Goal: Task Accomplishment & Management: Use online tool/utility

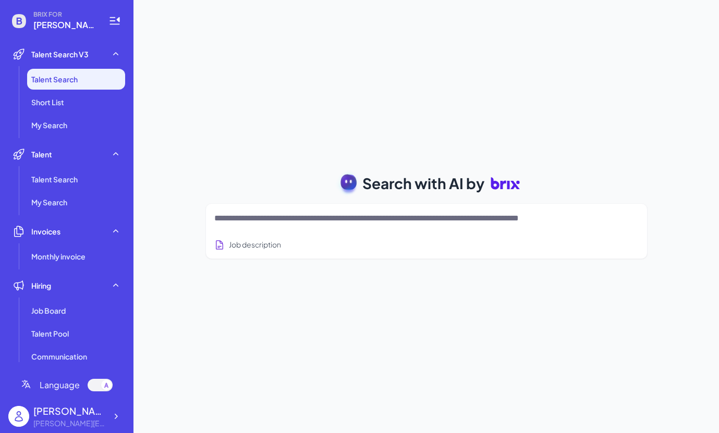
click at [258, 211] on div at bounding box center [426, 218] width 424 height 21
click at [253, 218] on textarea at bounding box center [413, 218] width 399 height 13
type textarea "*"
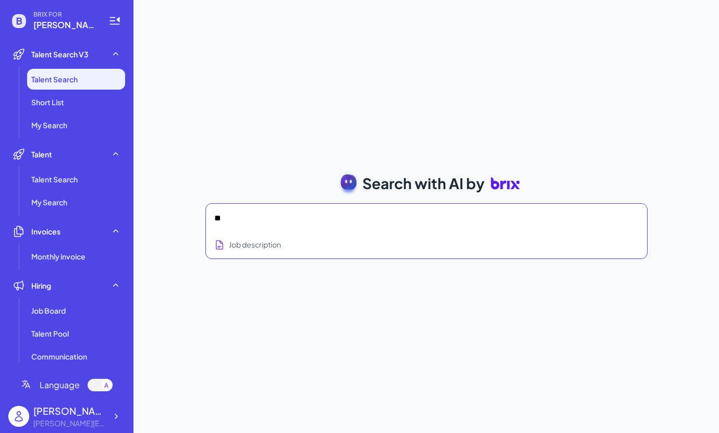
type textarea "*"
type textarea "**********"
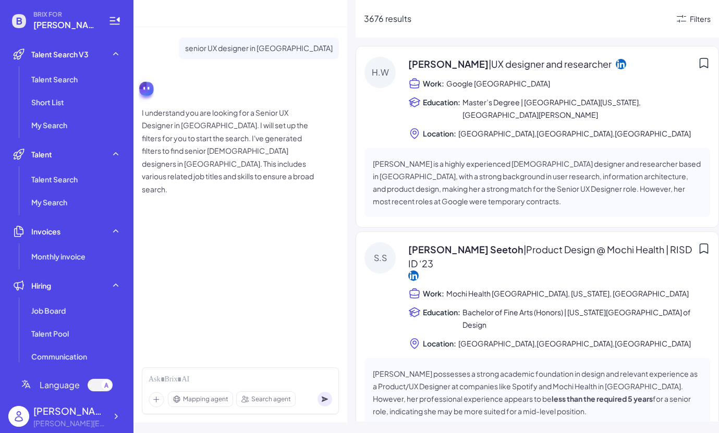
click at [690, 19] on div "Filters" at bounding box center [700, 19] width 21 height 11
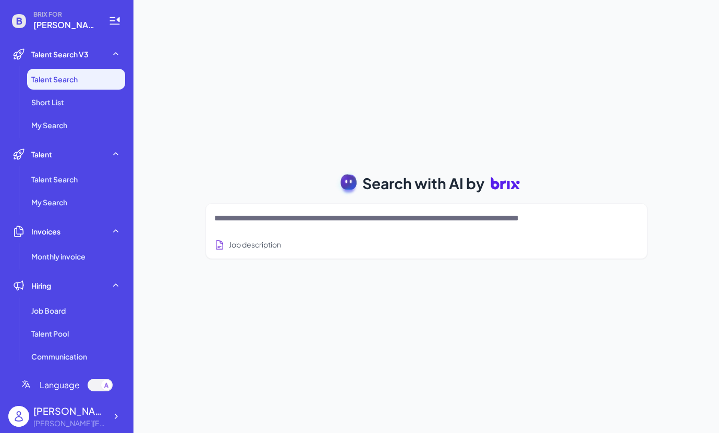
click at [385, 226] on div at bounding box center [426, 218] width 424 height 21
click at [372, 220] on textarea at bounding box center [413, 218] width 399 height 13
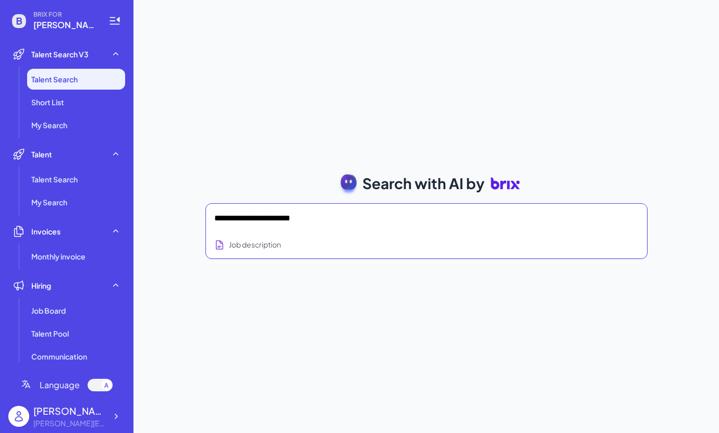
type textarea "**********"
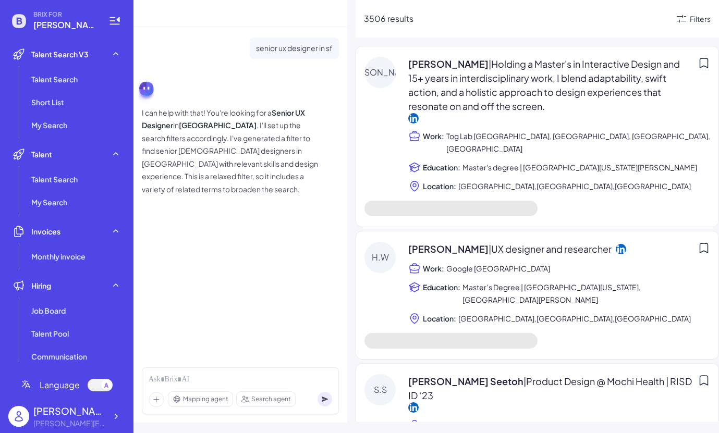
scroll to position [13, 0]
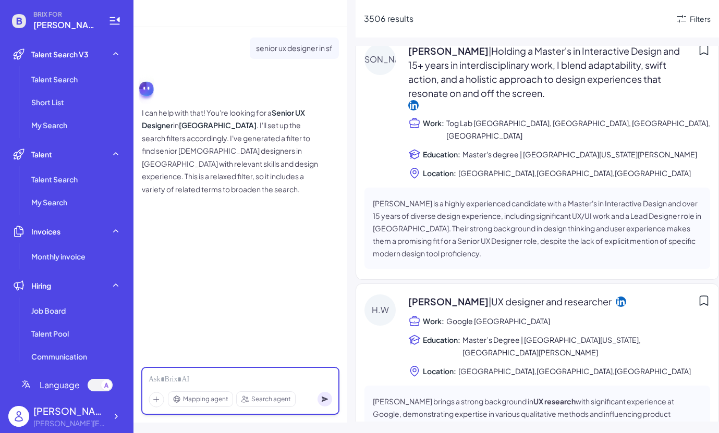
click at [212, 379] on div at bounding box center [241, 379] width 184 height 11
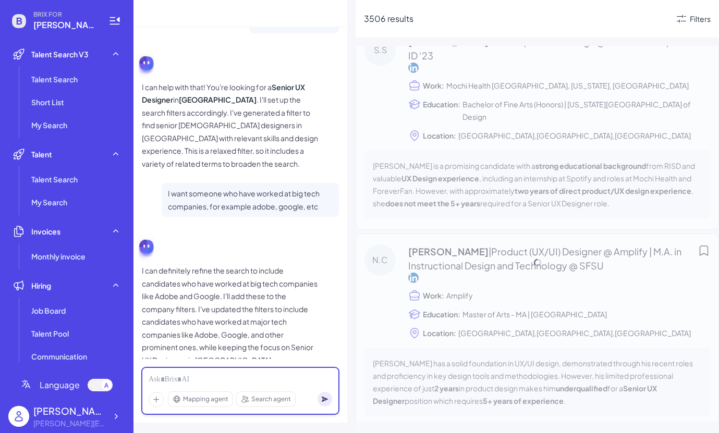
scroll to position [52, 0]
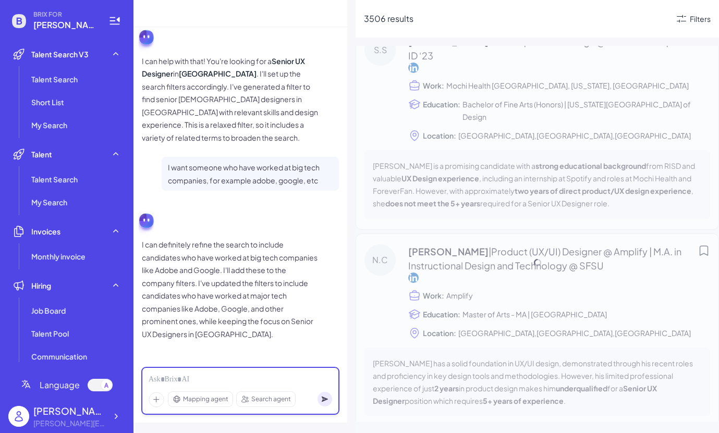
click at [252, 377] on div at bounding box center [241, 379] width 184 height 11
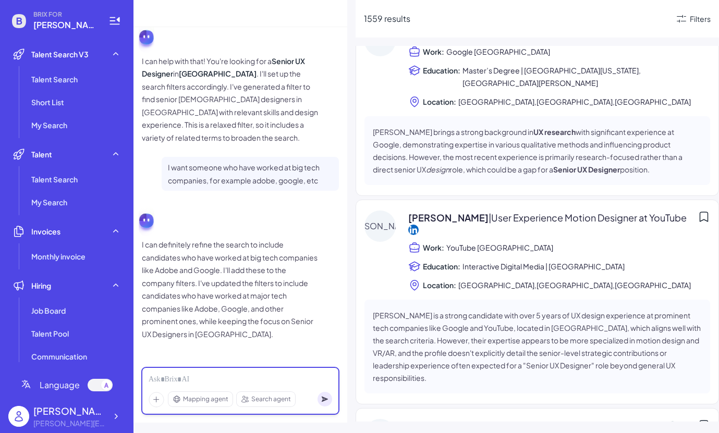
scroll to position [0, 0]
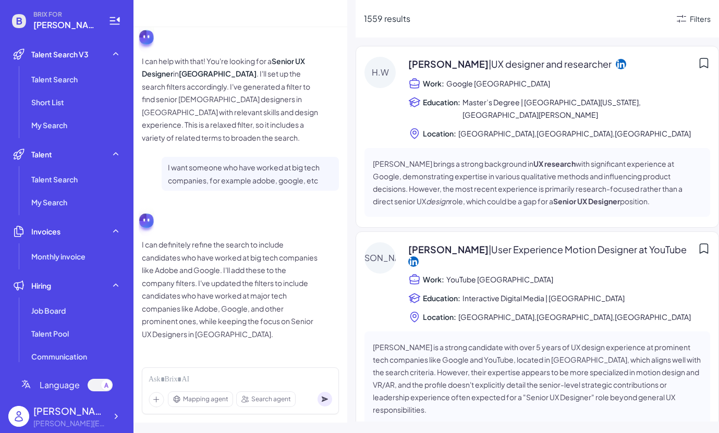
click at [686, 18] on icon at bounding box center [681, 19] width 13 height 13
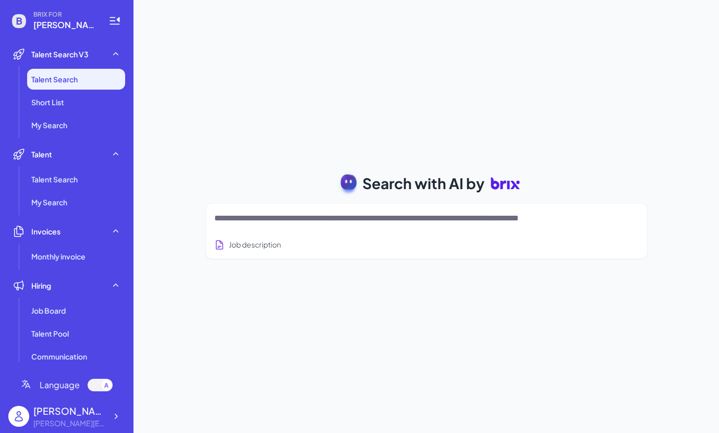
click at [314, 216] on textarea at bounding box center [413, 218] width 399 height 13
click at [495, 140] on div "Search with AI by Job description Full-stack engineer from [GEOGRAPHIC_DATA], c…" at bounding box center [426, 216] width 586 height 433
click at [528, 109] on div "Search with AI by Job description Job Titles Location Years of Experience Techn…" at bounding box center [426, 216] width 586 height 433
click at [275, 217] on textarea at bounding box center [413, 218] width 399 height 13
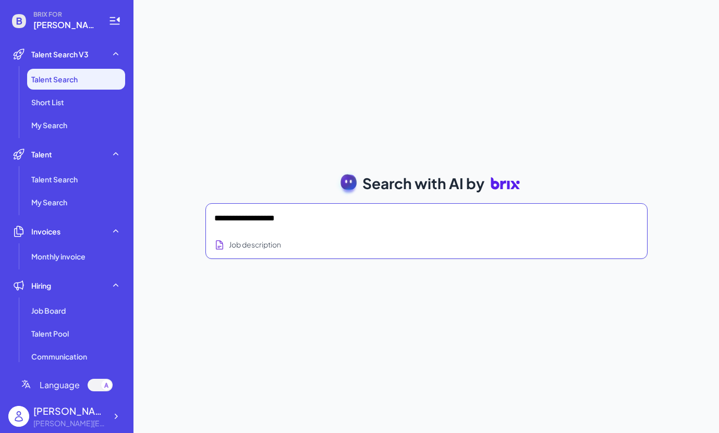
type textarea "**********"
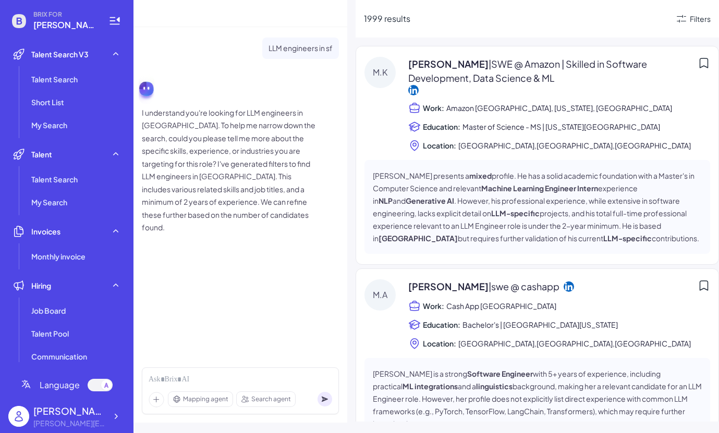
click at [501, 72] on span "| SWE @ Amazon | Skilled in Software Development, Data Science & ML" at bounding box center [527, 71] width 239 height 26
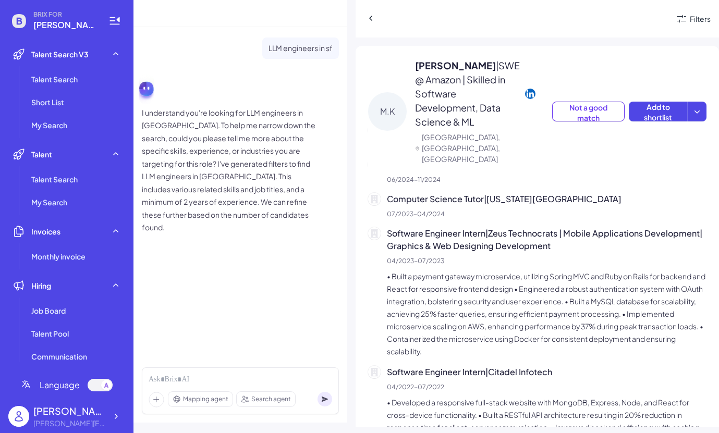
scroll to position [391, 0]
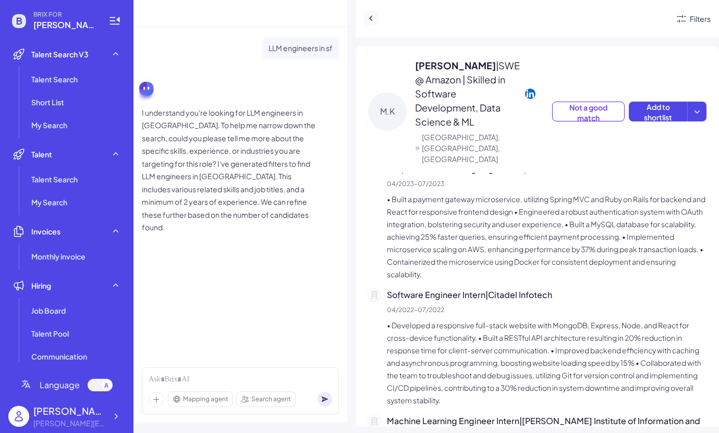
click at [368, 13] on icon at bounding box center [371, 18] width 10 height 10
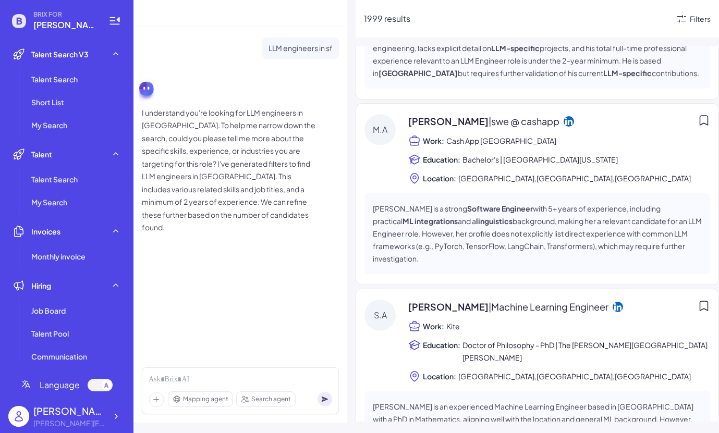
click at [489, 125] on span "| swe @ cashapp" at bounding box center [524, 121] width 71 height 12
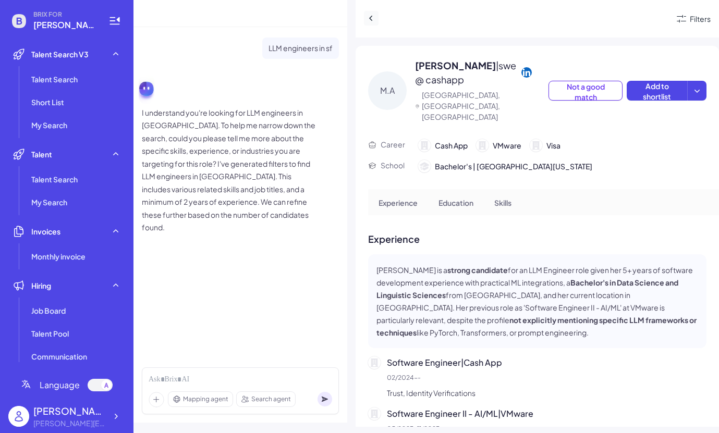
click at [373, 20] on icon at bounding box center [371, 18] width 10 height 10
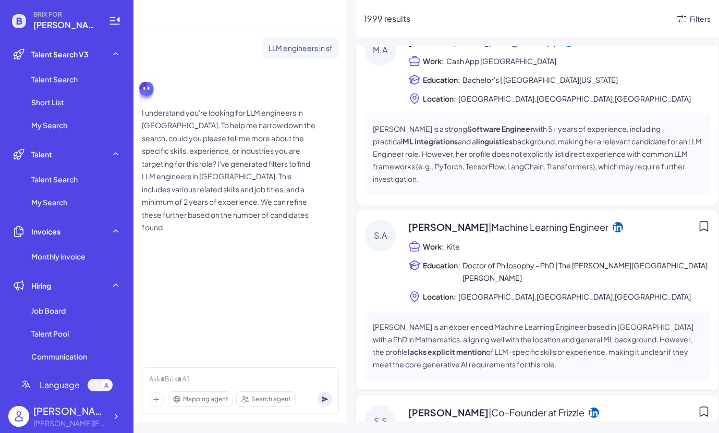
click at [463, 235] on div "[PERSON_NAME] | Machine Learning Engineer Work: Kite Education: Doctor of Philo…" at bounding box center [559, 261] width 302 height 83
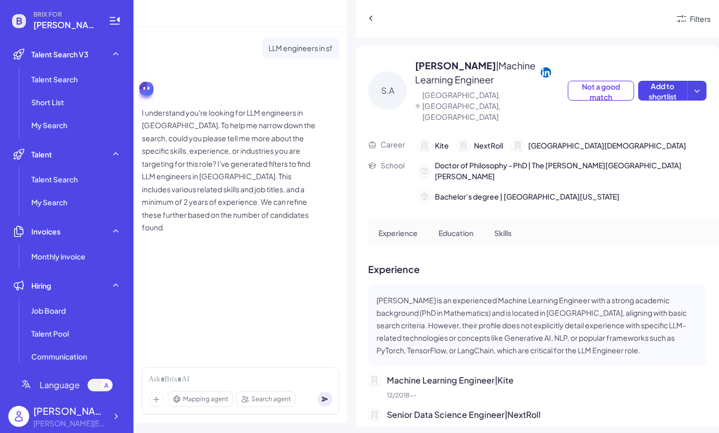
scroll to position [84, 0]
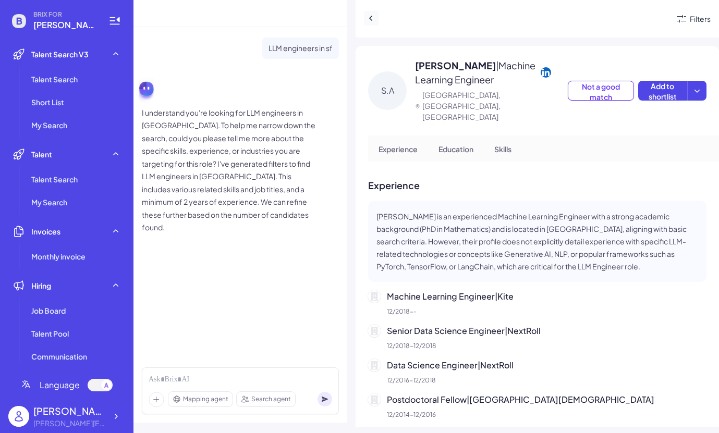
click at [373, 20] on icon at bounding box center [371, 18] width 10 height 10
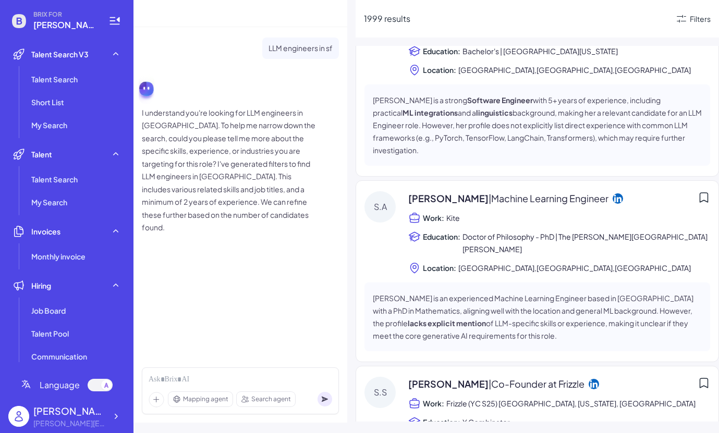
scroll to position [407, 0]
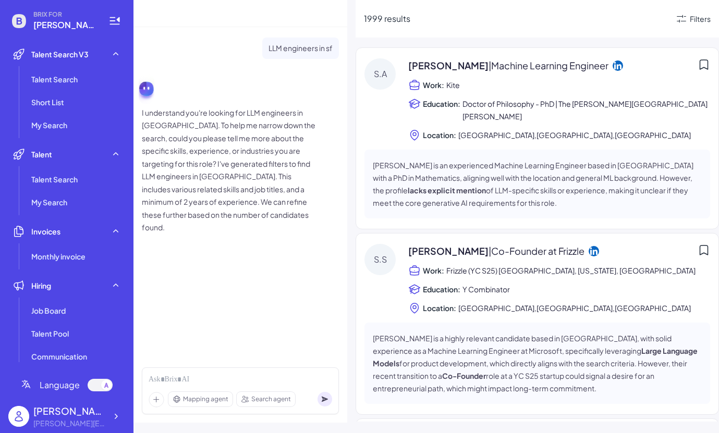
click at [431, 244] on span "[PERSON_NAME] | Co-Founder at [GEOGRAPHIC_DATA]" at bounding box center [496, 251] width 176 height 14
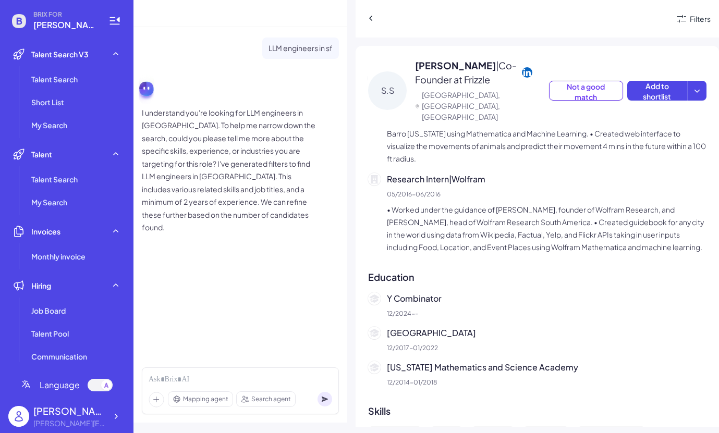
scroll to position [1211, 0]
click at [369, 20] on icon at bounding box center [371, 18] width 10 height 10
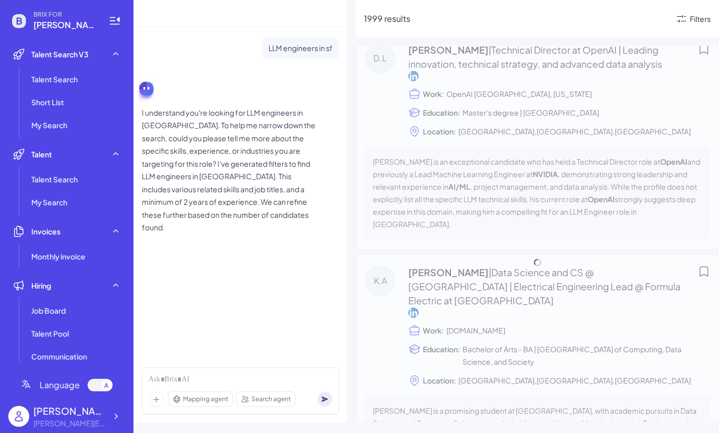
scroll to position [1068, 0]
